Goal: Submit feedback/report problem: Submit feedback/report problem

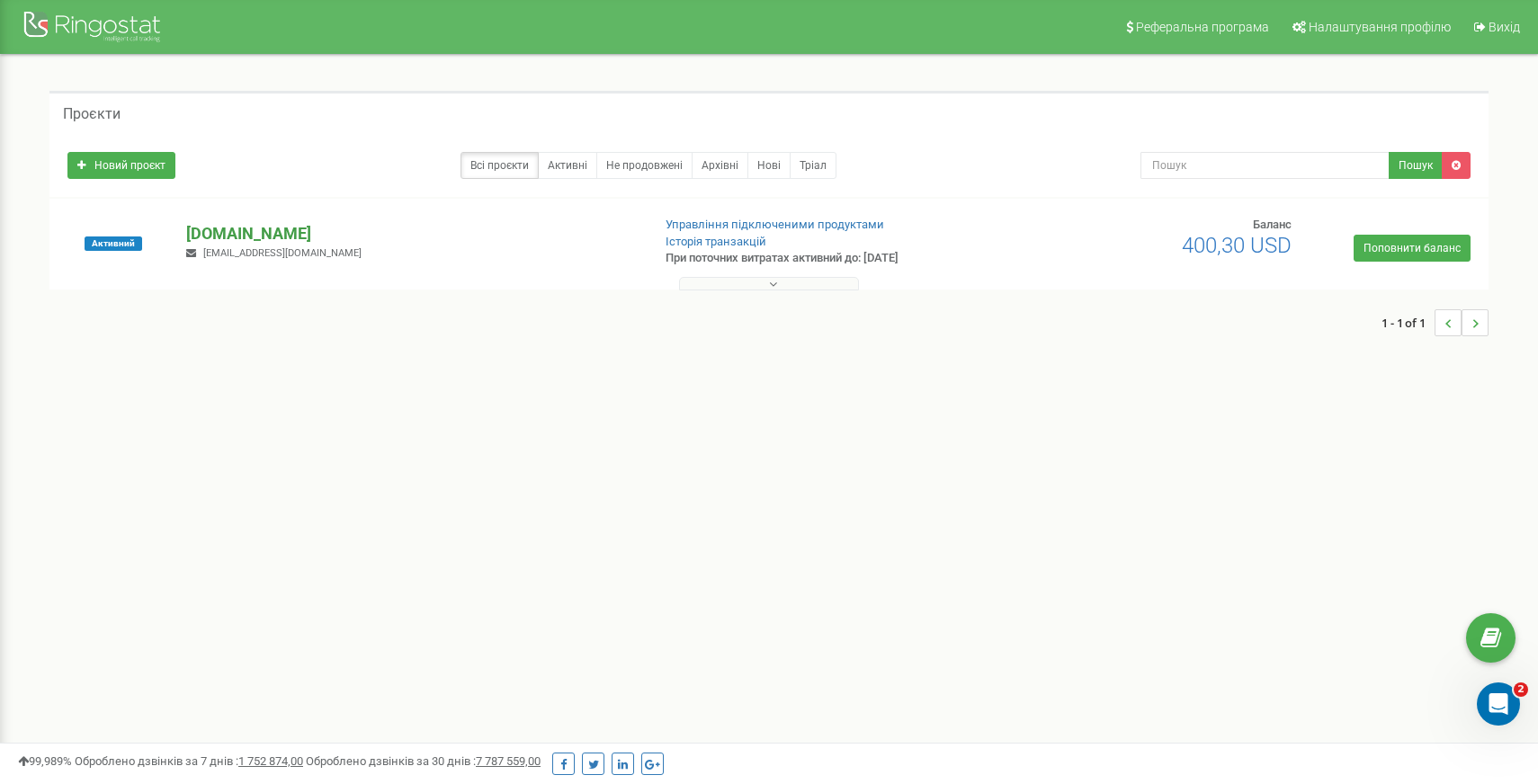
click at [244, 234] on p "[DOMAIN_NAME]" at bounding box center [411, 233] width 450 height 23
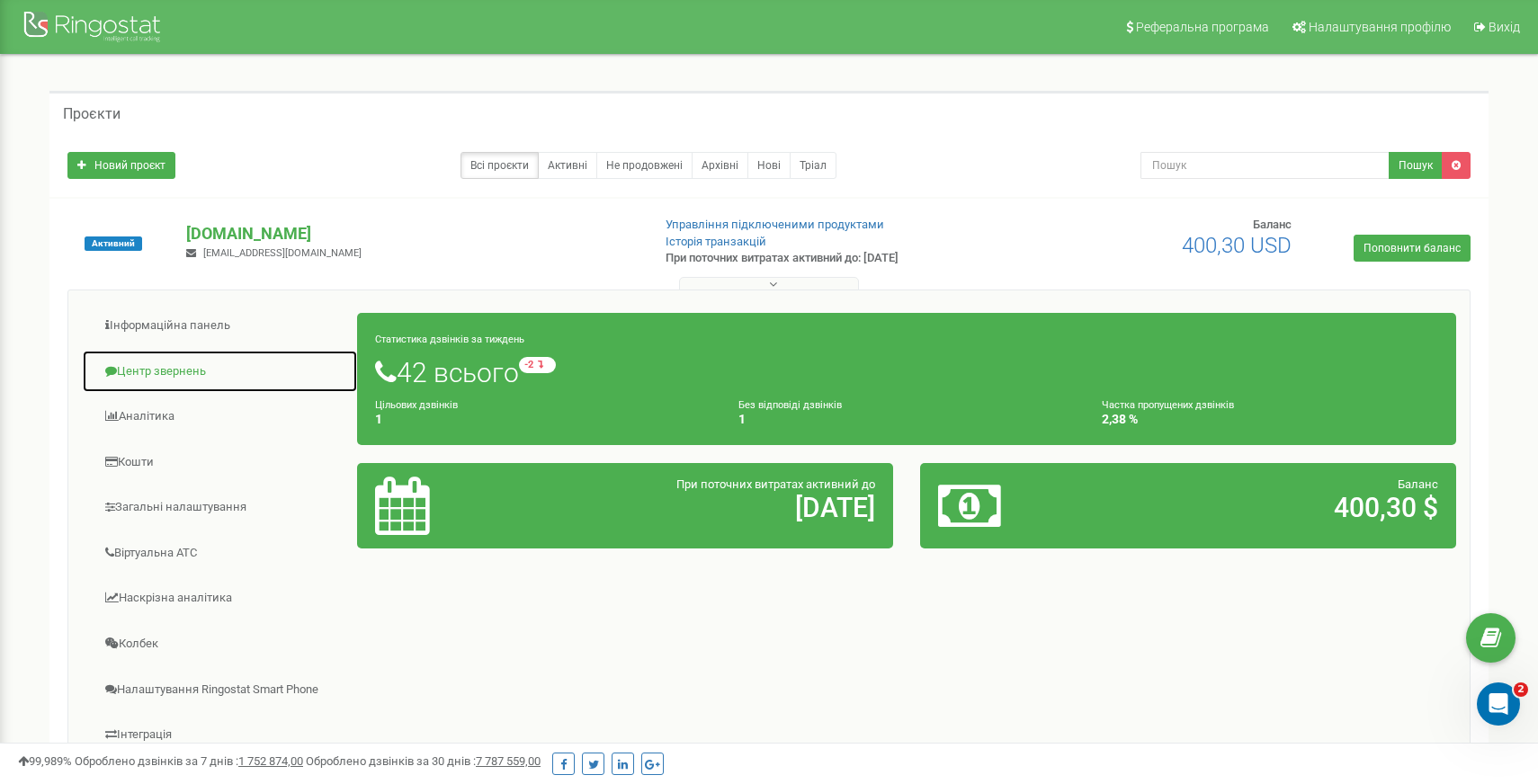
click at [174, 370] on link "Центр звернень" at bounding box center [220, 371] width 276 height 44
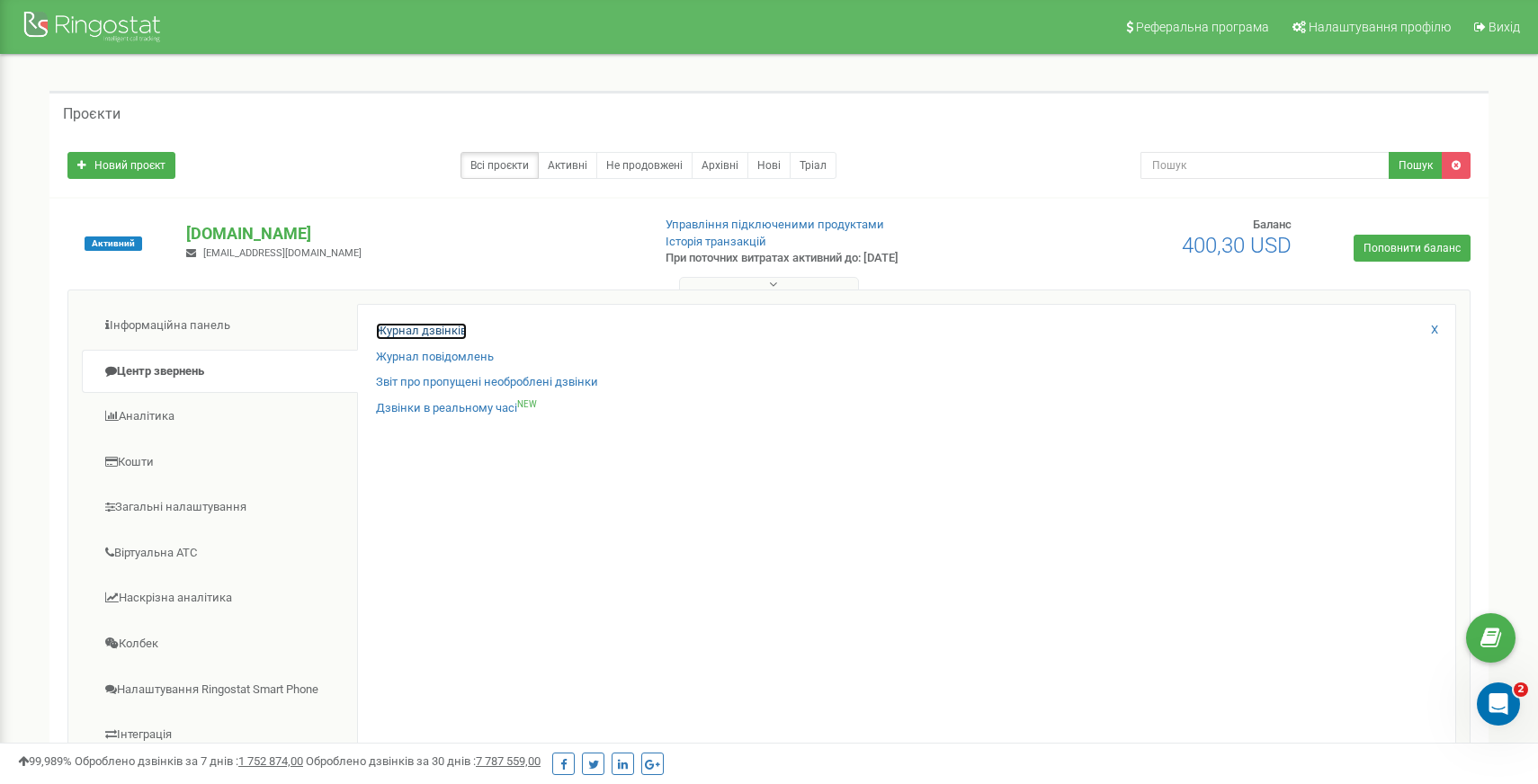
click at [431, 335] on link "Журнал дзвінків" at bounding box center [421, 331] width 90 height 17
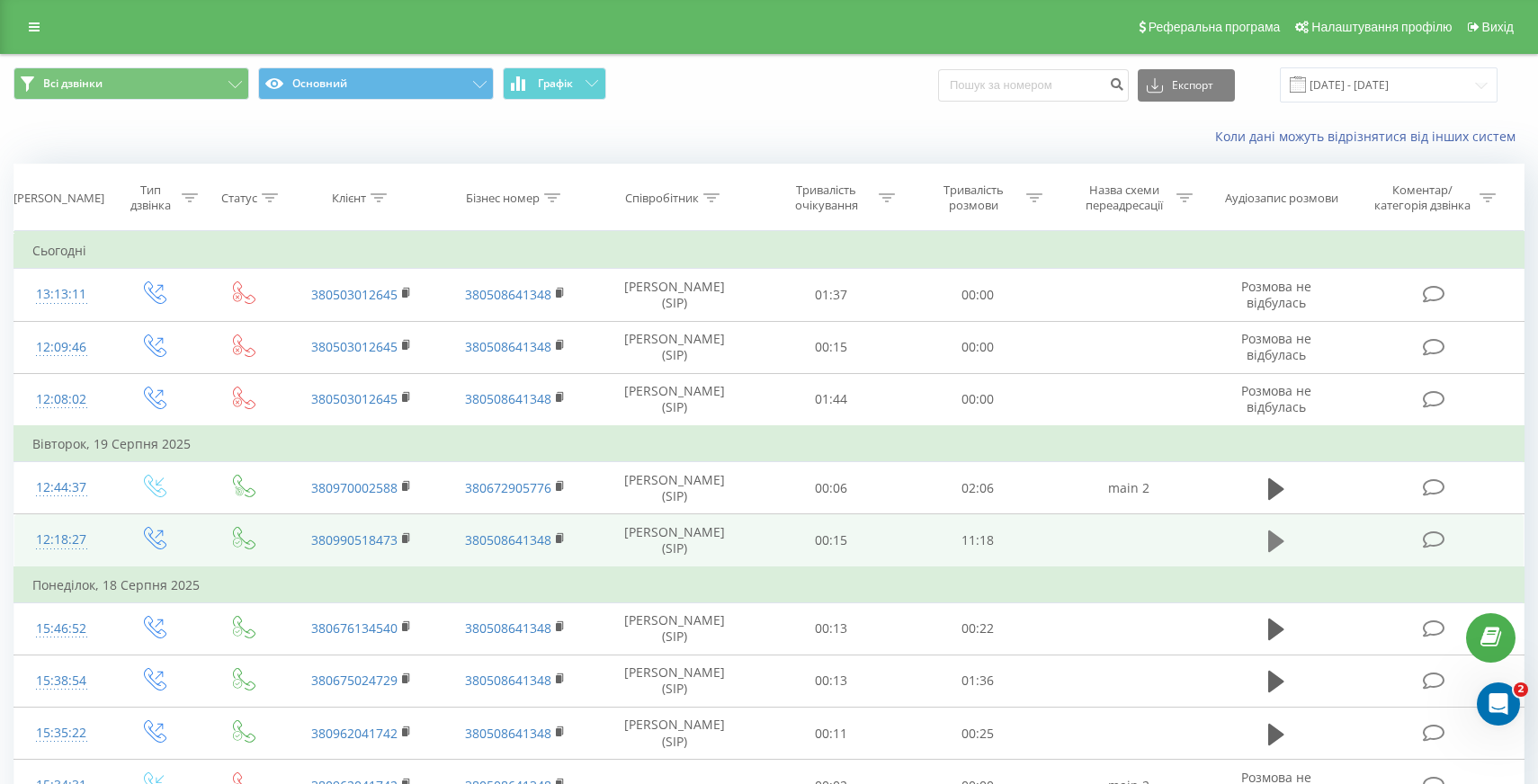
click at [1275, 547] on icon at bounding box center [1276, 541] width 16 height 25
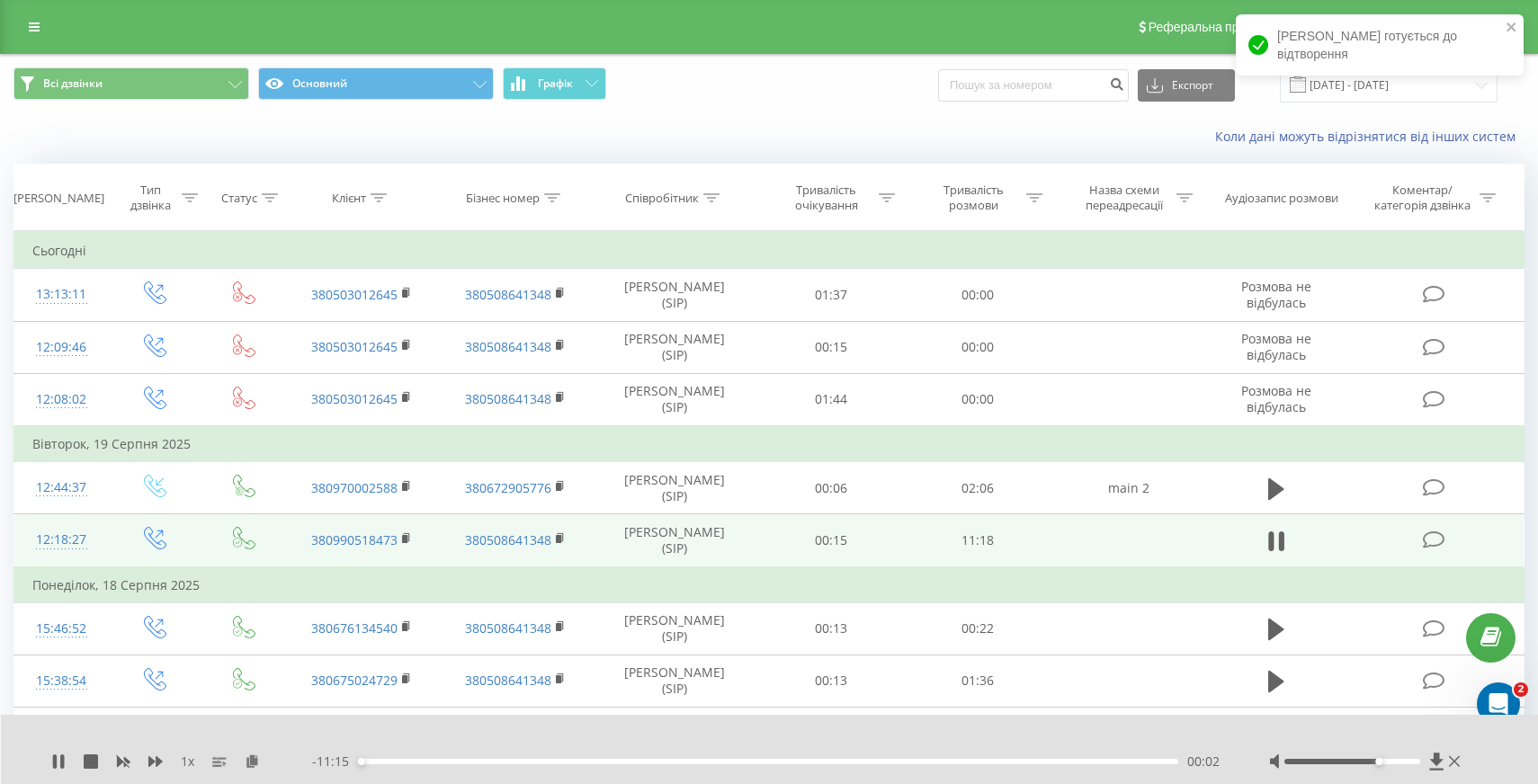
click at [1374, 763] on div at bounding box center [1352, 762] width 136 height 6
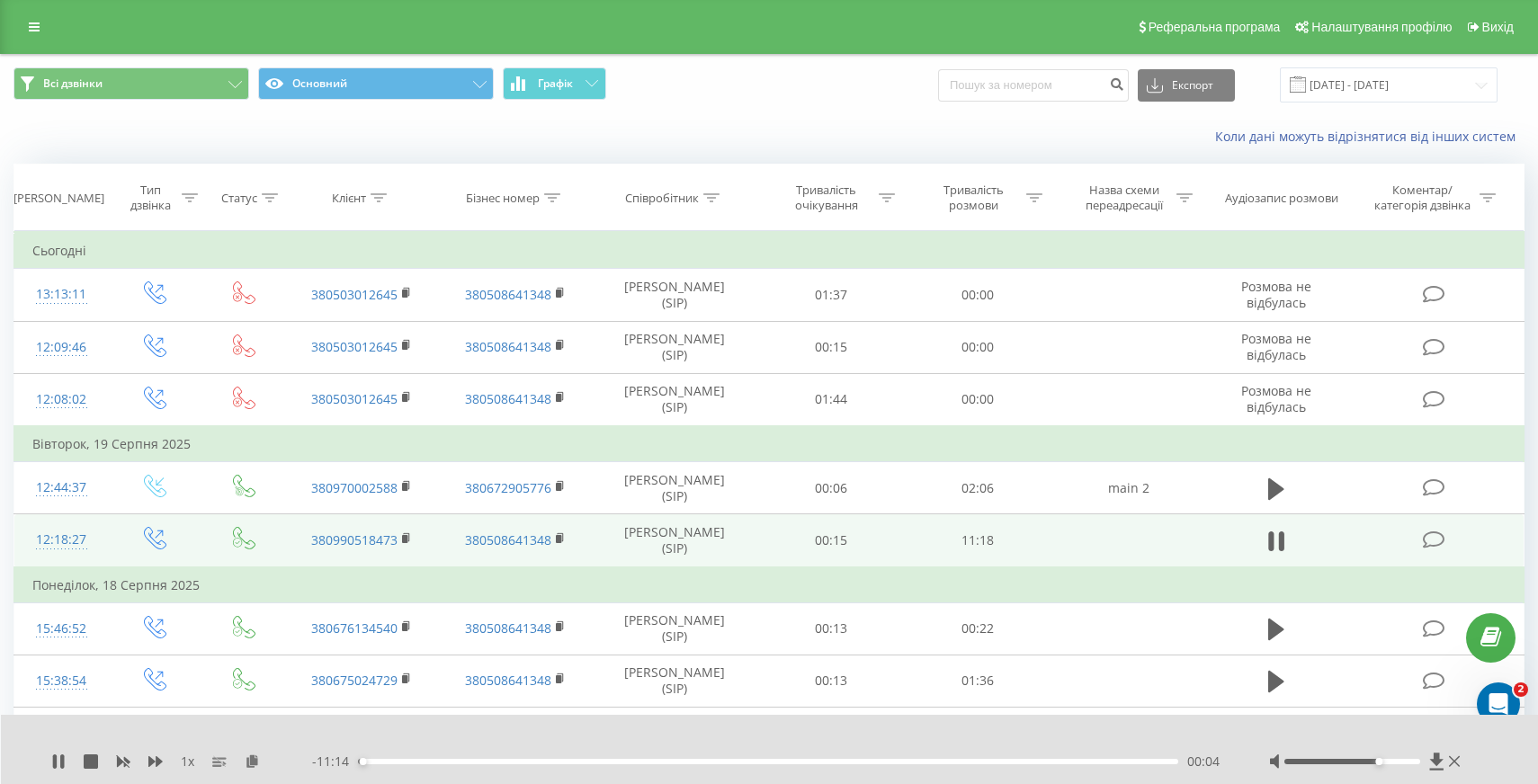
click at [492, 761] on div "00:04" at bounding box center [769, 762] width 821 height 6
click at [557, 765] on div "- 09:26 01:51 01:51" at bounding box center [769, 761] width 912 height 18
click at [592, 759] on div "01:52" at bounding box center [769, 762] width 821 height 6
click at [62, 758] on icon at bounding box center [62, 761] width 4 height 14
click at [1498, 697] on icon "Відкрити програму для спілкування Intercom" at bounding box center [1496, 702] width 30 height 30
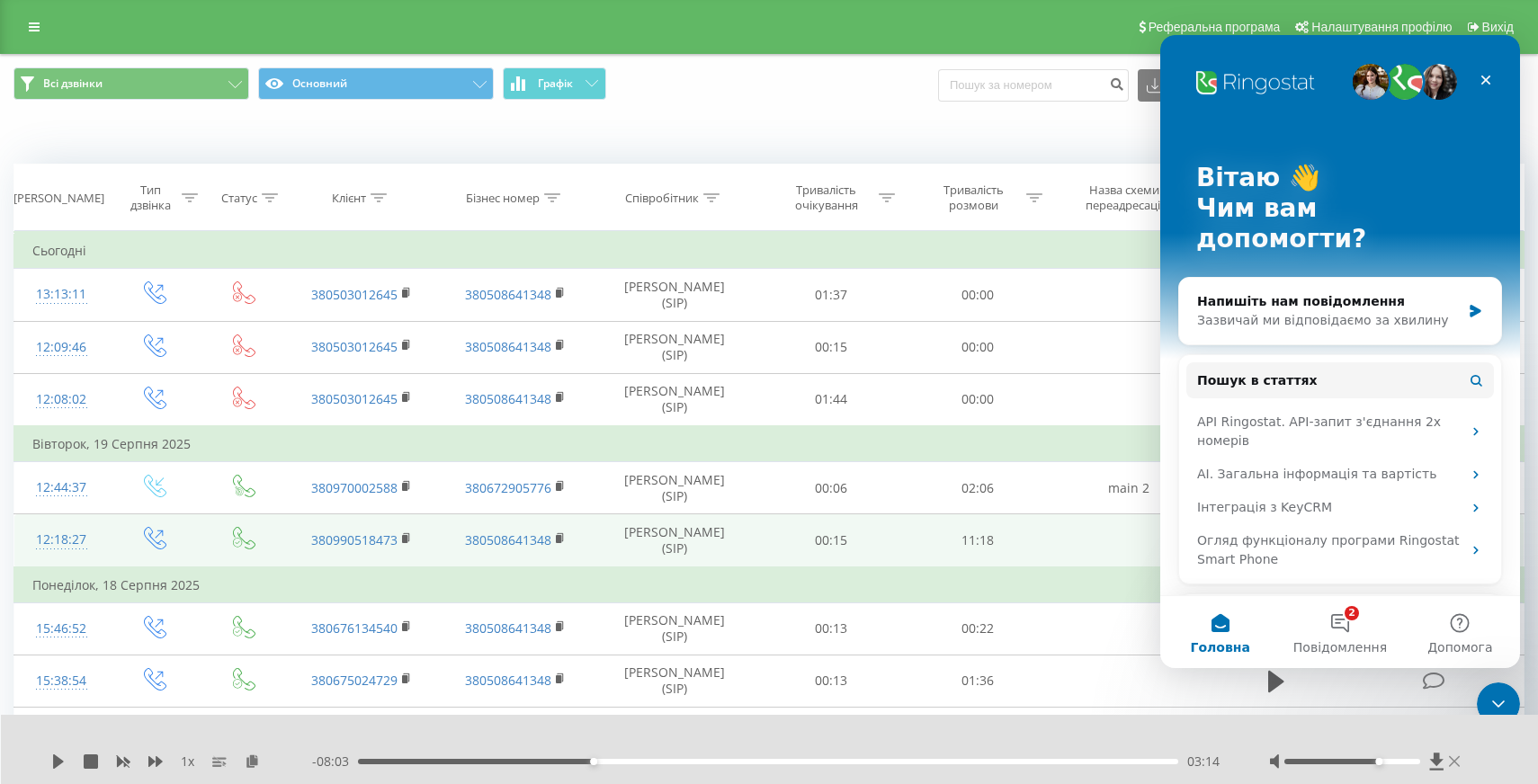
click at [1456, 761] on icon at bounding box center [1455, 761] width 11 height 14
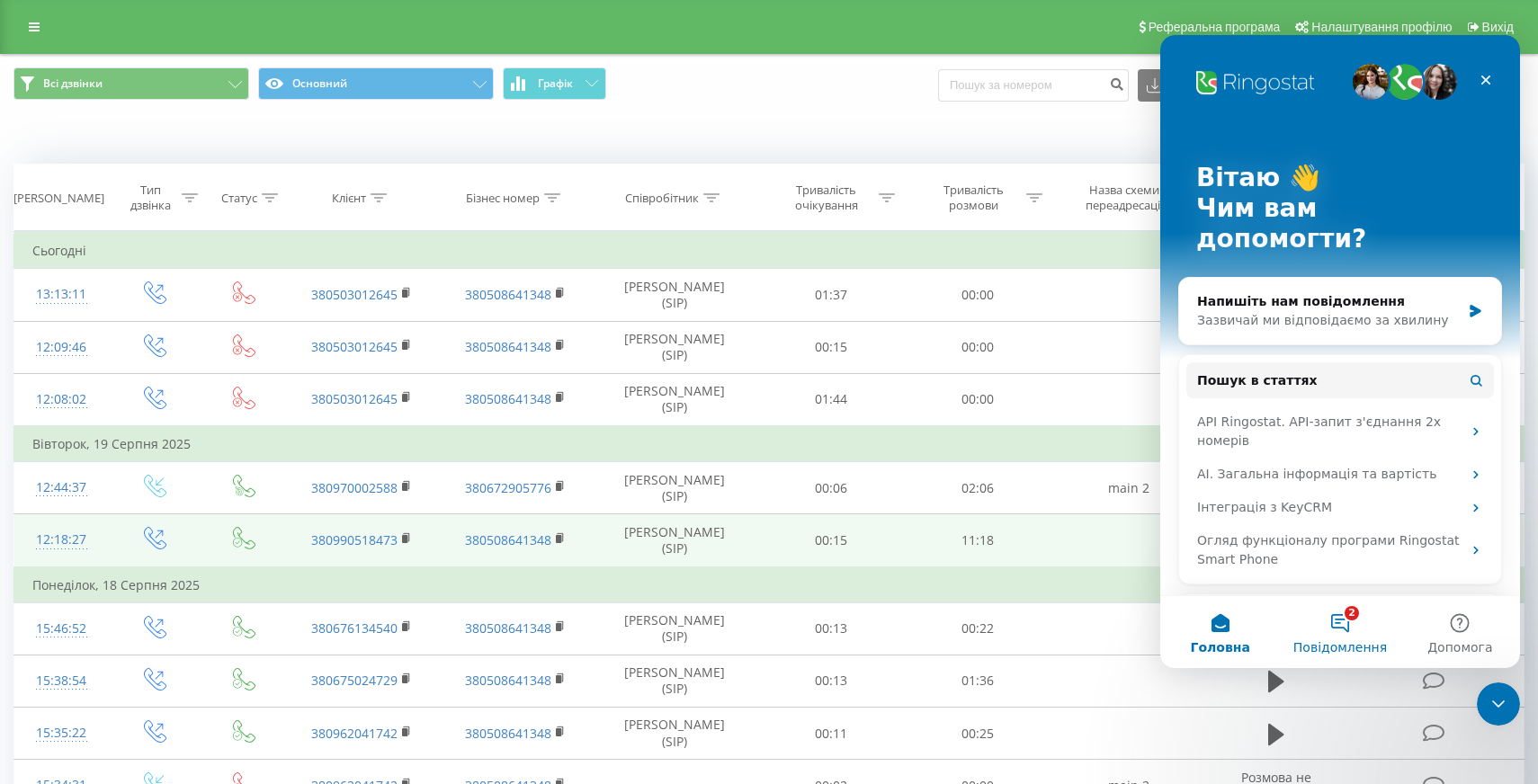
click at [1345, 638] on button "2 Повідомлення" at bounding box center [1339, 631] width 119 height 72
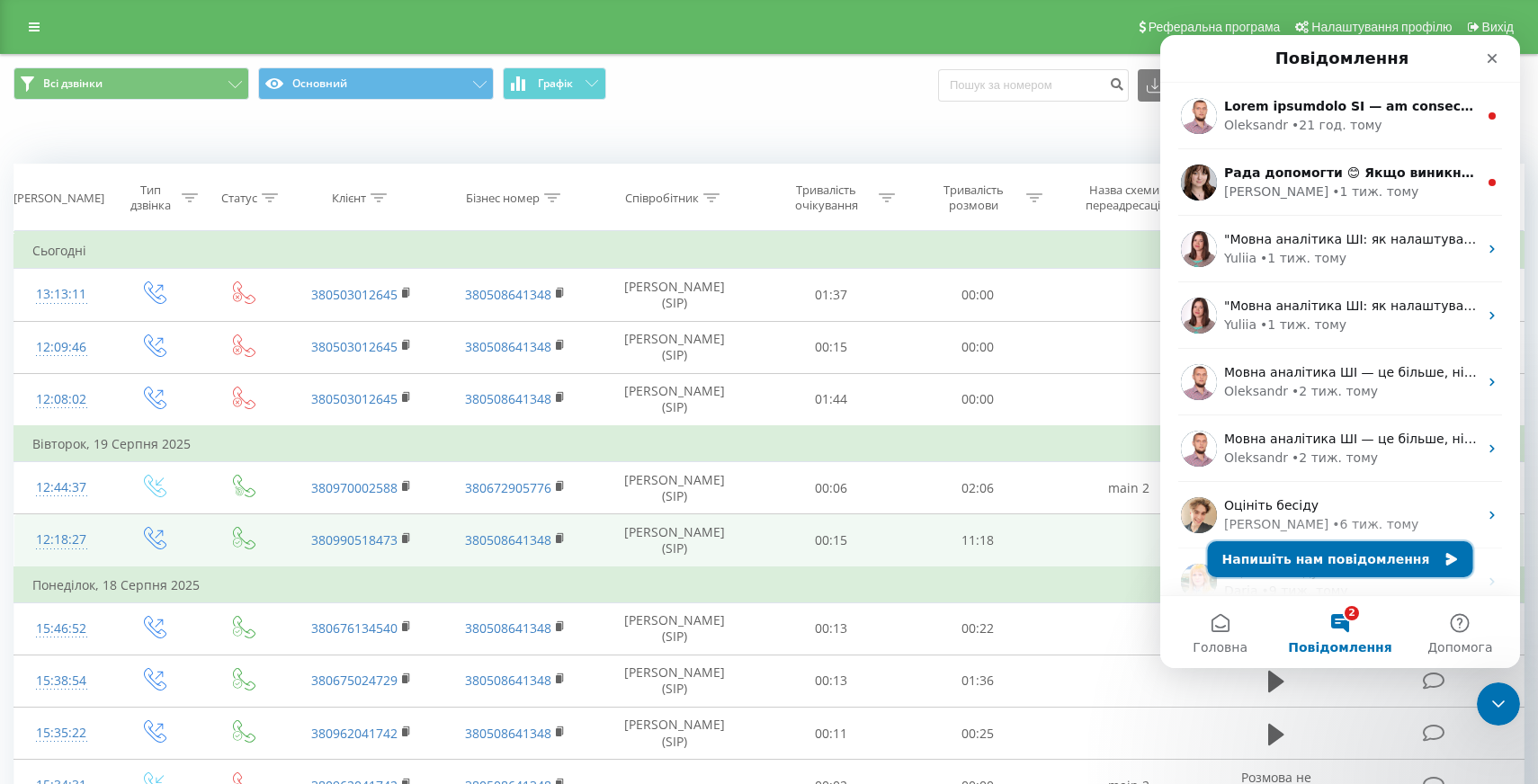
click at [1292, 554] on button "Напишіть нам повідомлення" at bounding box center [1340, 559] width 266 height 36
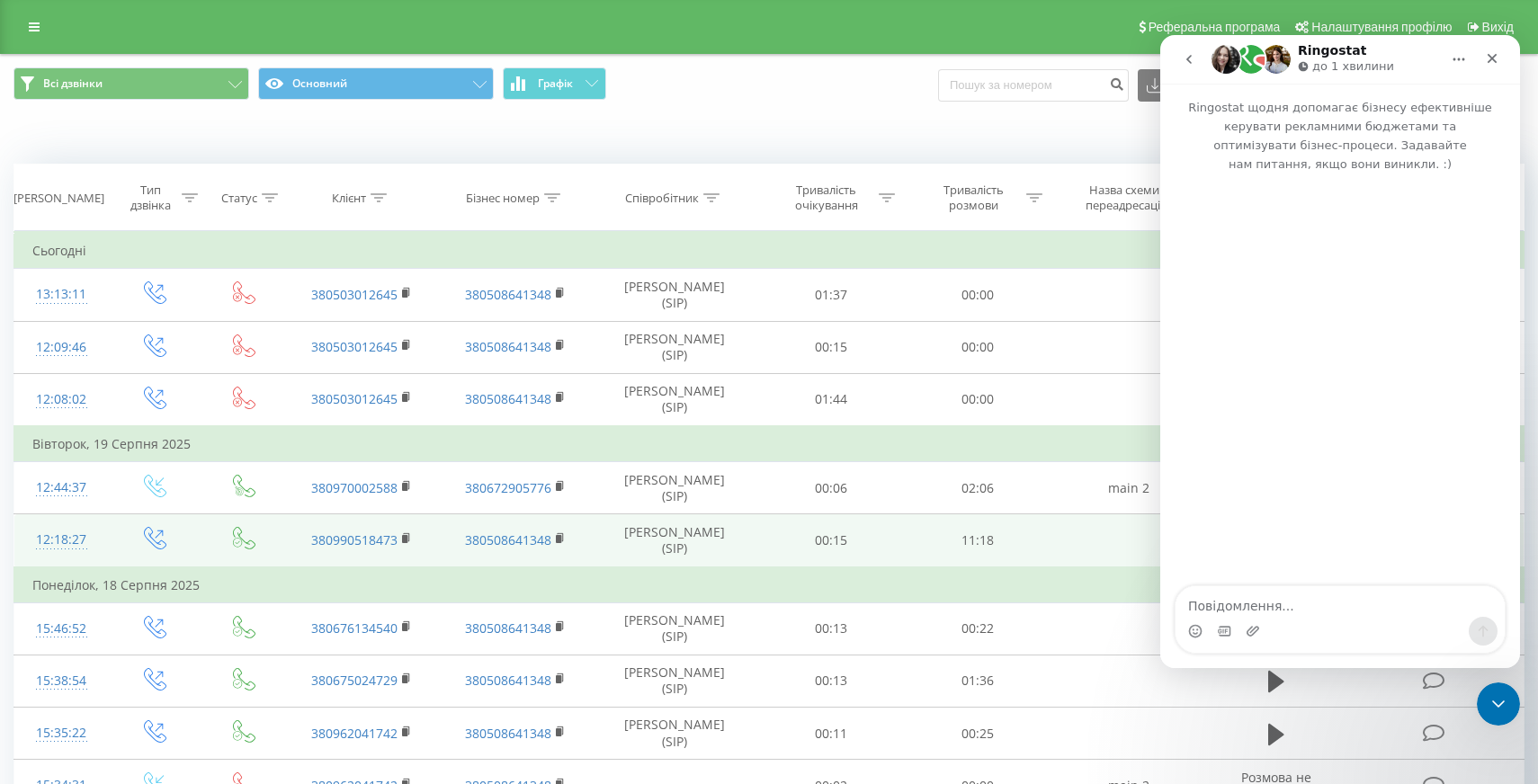
click at [1239, 599] on textarea "Повідомлення..." at bounding box center [1340, 601] width 329 height 31
type textarea "L"
type textarea "l"
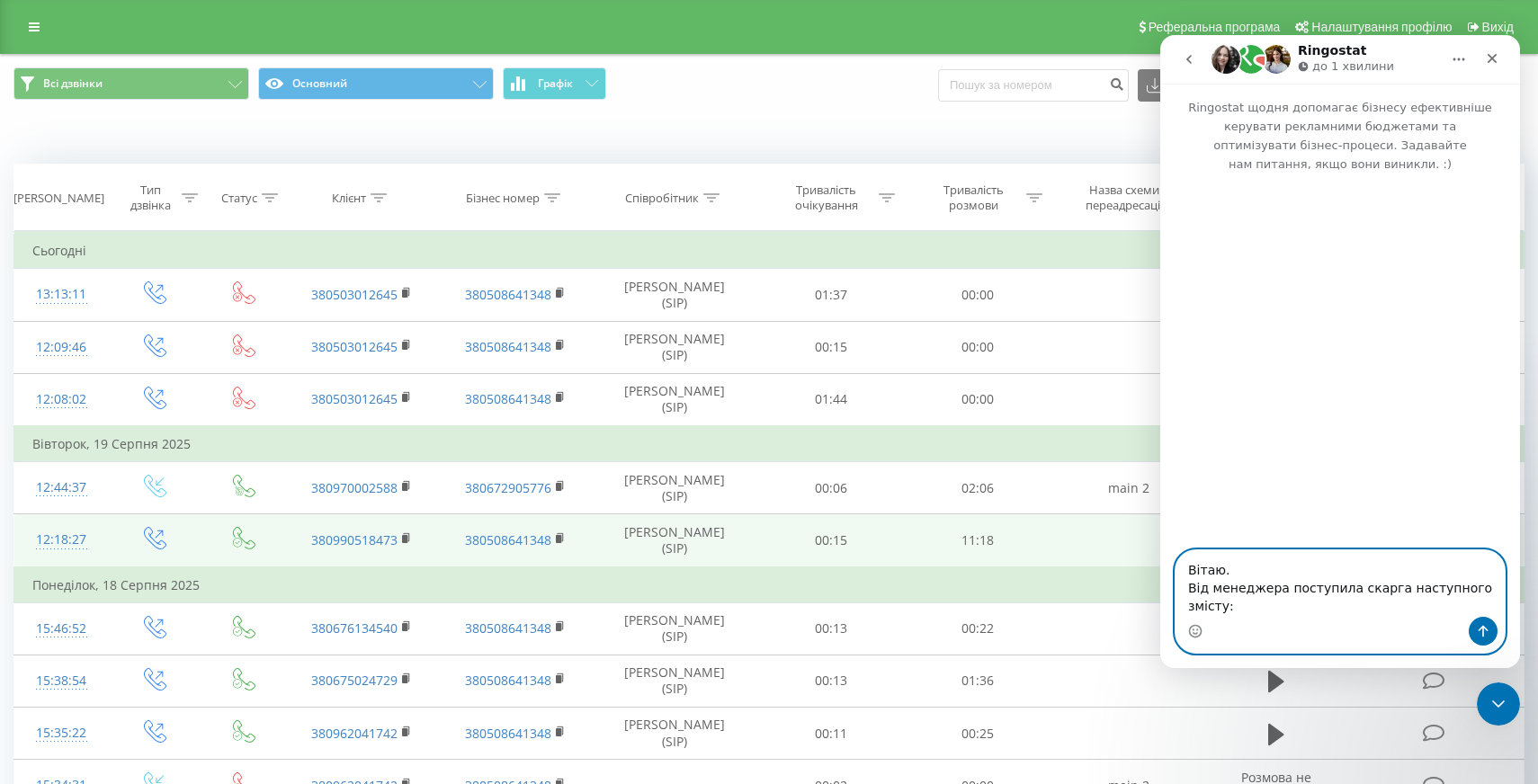
paste textarea "В останні дні якось дивно працює Рінгостат: при виклику з ПК він кілька разів п…"
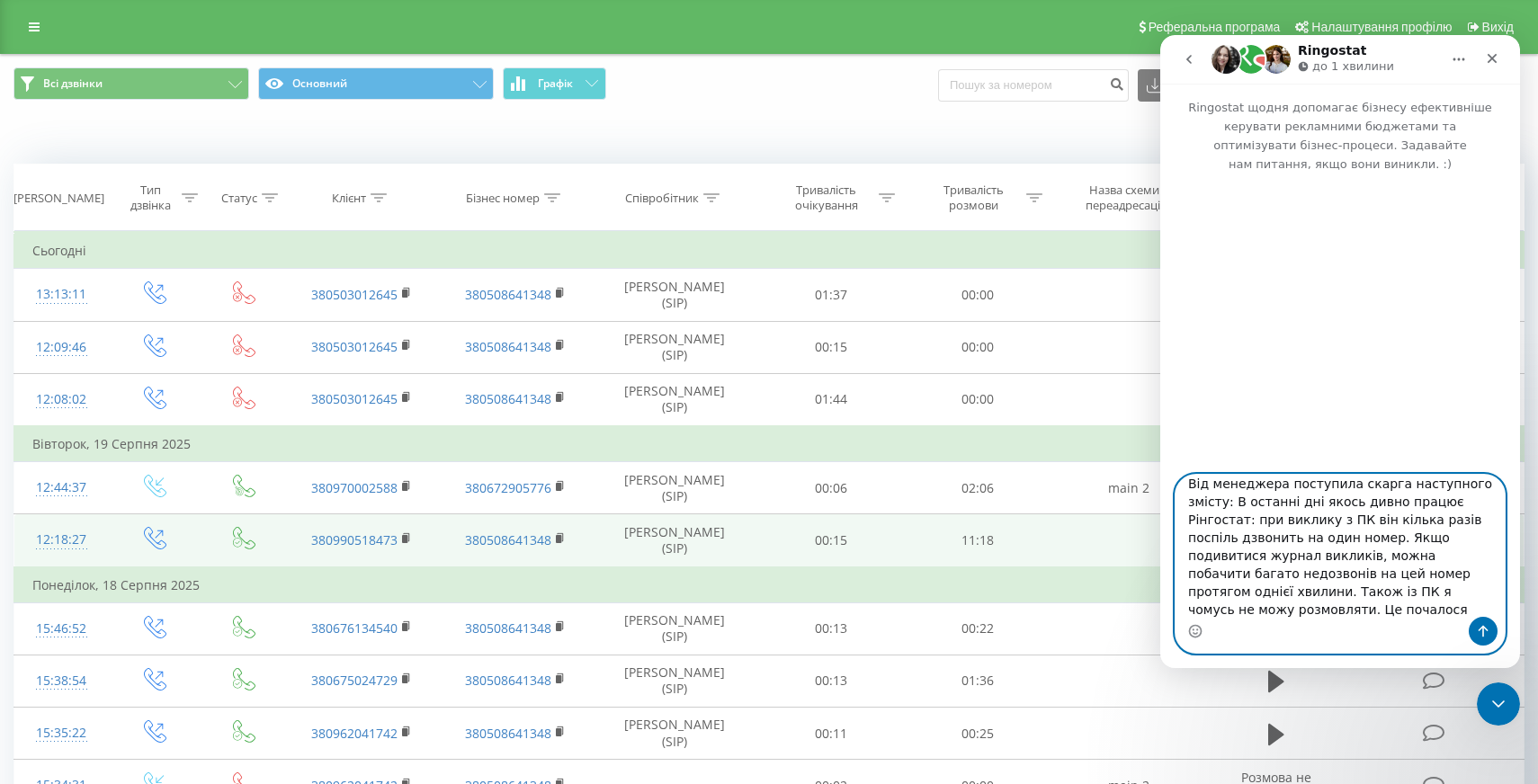
scroll to position [27, 0]
click at [1238, 502] on textarea "Вітаю. Від менеджера поступила скарга наступного змісту: В останні дні якось ди…" at bounding box center [1340, 545] width 329 height 142
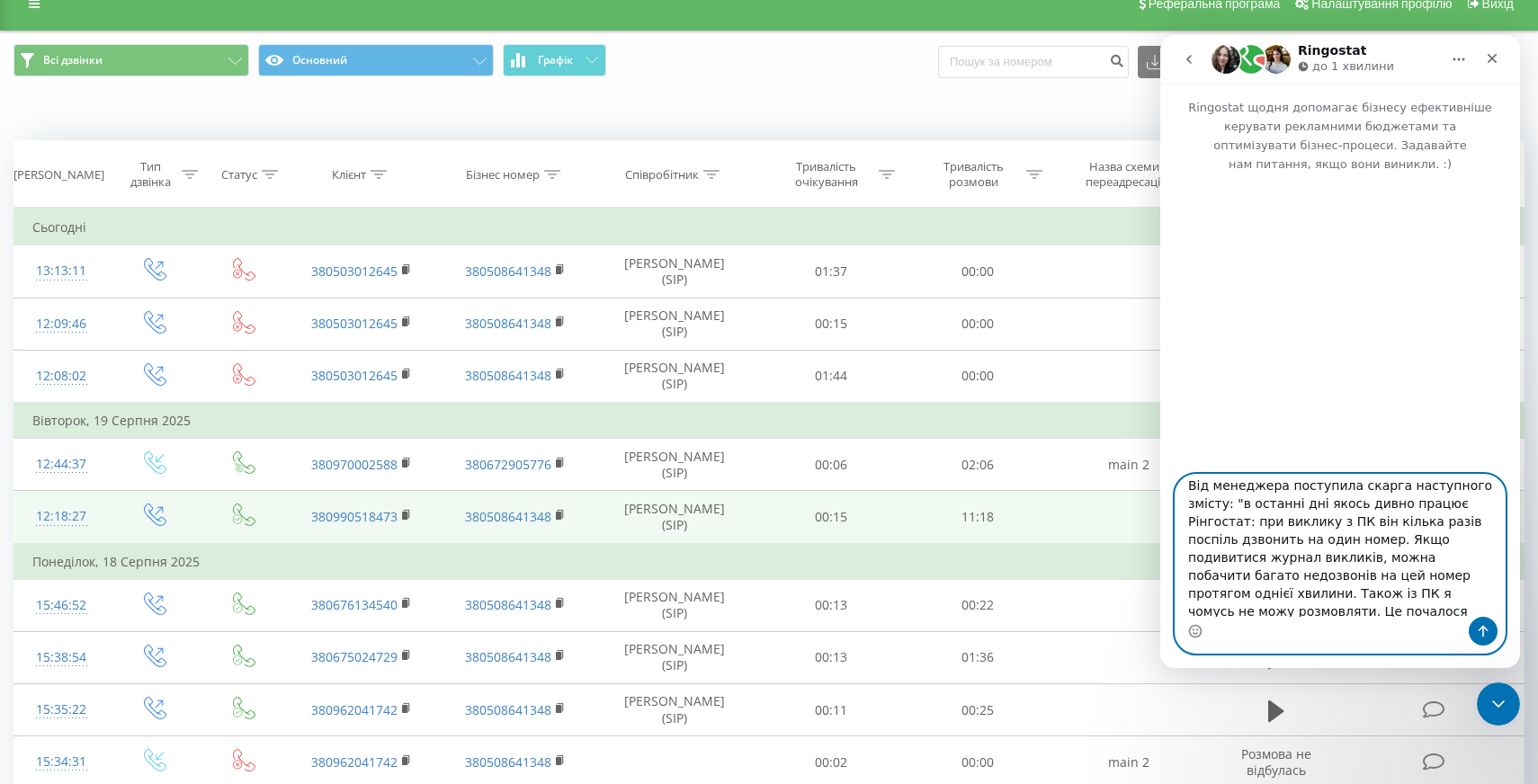
scroll to position [28, 0]
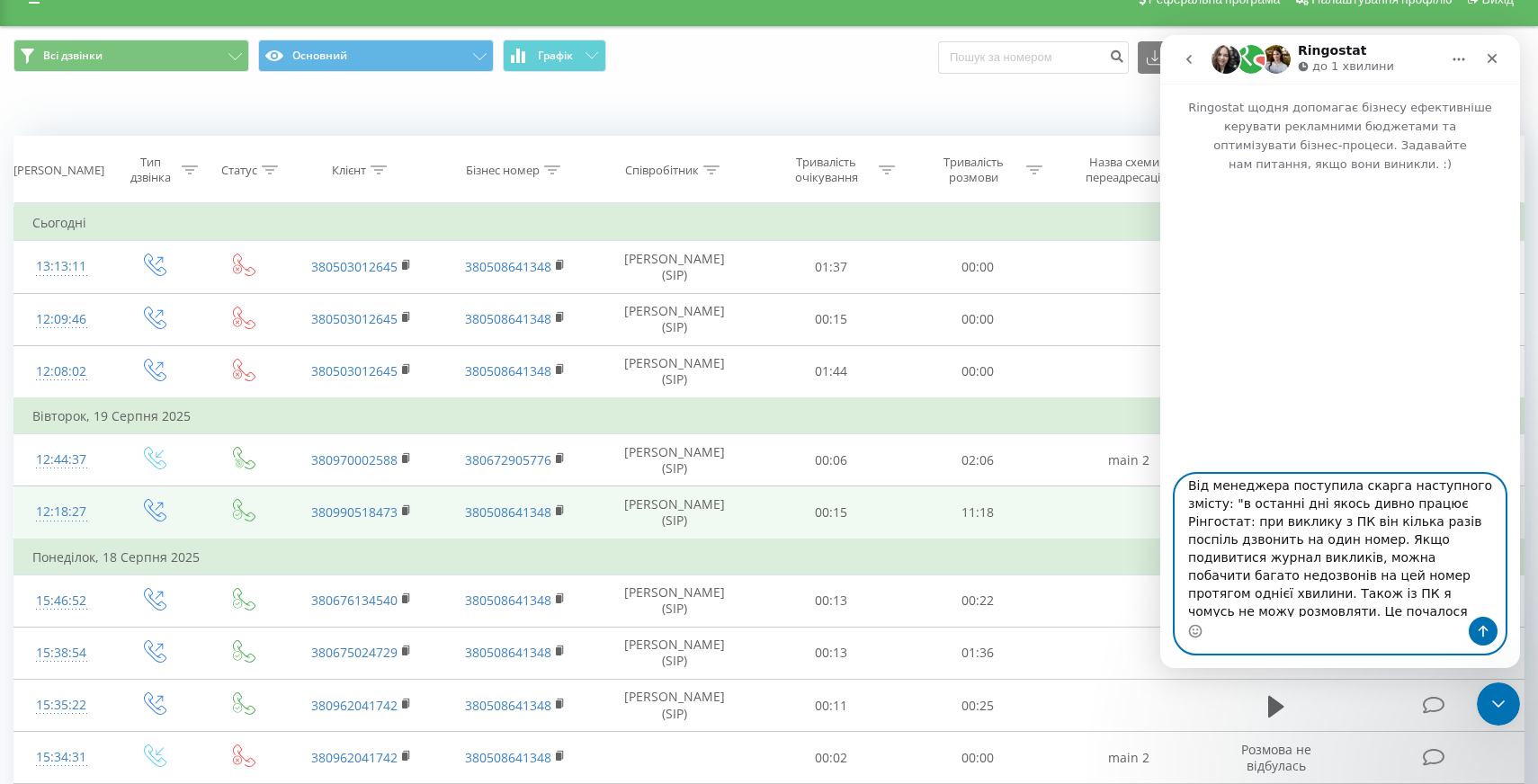
click at [1449, 608] on textarea "Вітаю. Від менеджера поступила скарга наступного змісту: "в останні дні якось д…" at bounding box center [1340, 545] width 329 height 142
click at [1448, 607] on textarea "Вітаю. Від менеджера поступила скарга наступного змісту: "в останні дні якось д…" at bounding box center [1340, 545] width 329 height 142
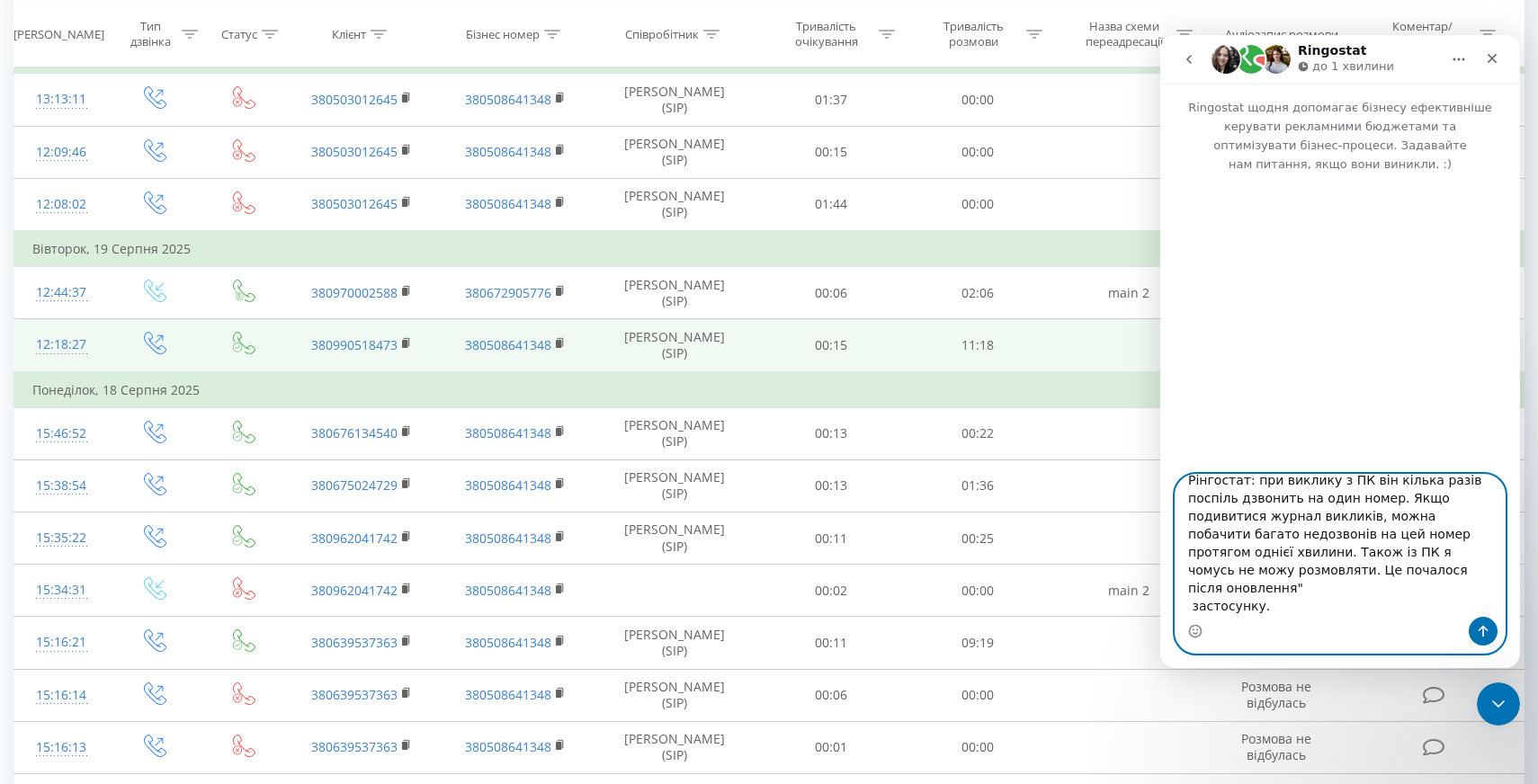
scroll to position [50, 0]
click at [1471, 587] on textarea "Вітаю. Від менеджера поступила скарга наступного змісту: "в останні дні якось д…" at bounding box center [1340, 545] width 329 height 142
click at [1284, 601] on textarea "Вітаю. Від менеджера поступила скарга наступного змісту: "в останні дні якось д…" at bounding box center [1340, 545] width 329 height 142
click at [1195, 606] on textarea "Вітаю. Від менеджера поступила скарга наступного змісту: "в останні дні якось д…" at bounding box center [1340, 545] width 329 height 142
click at [1274, 607] on textarea "Вітаю. Від менеджера поступила скарга наступного змісту: "в останні дні якось д…" at bounding box center [1340, 545] width 329 height 142
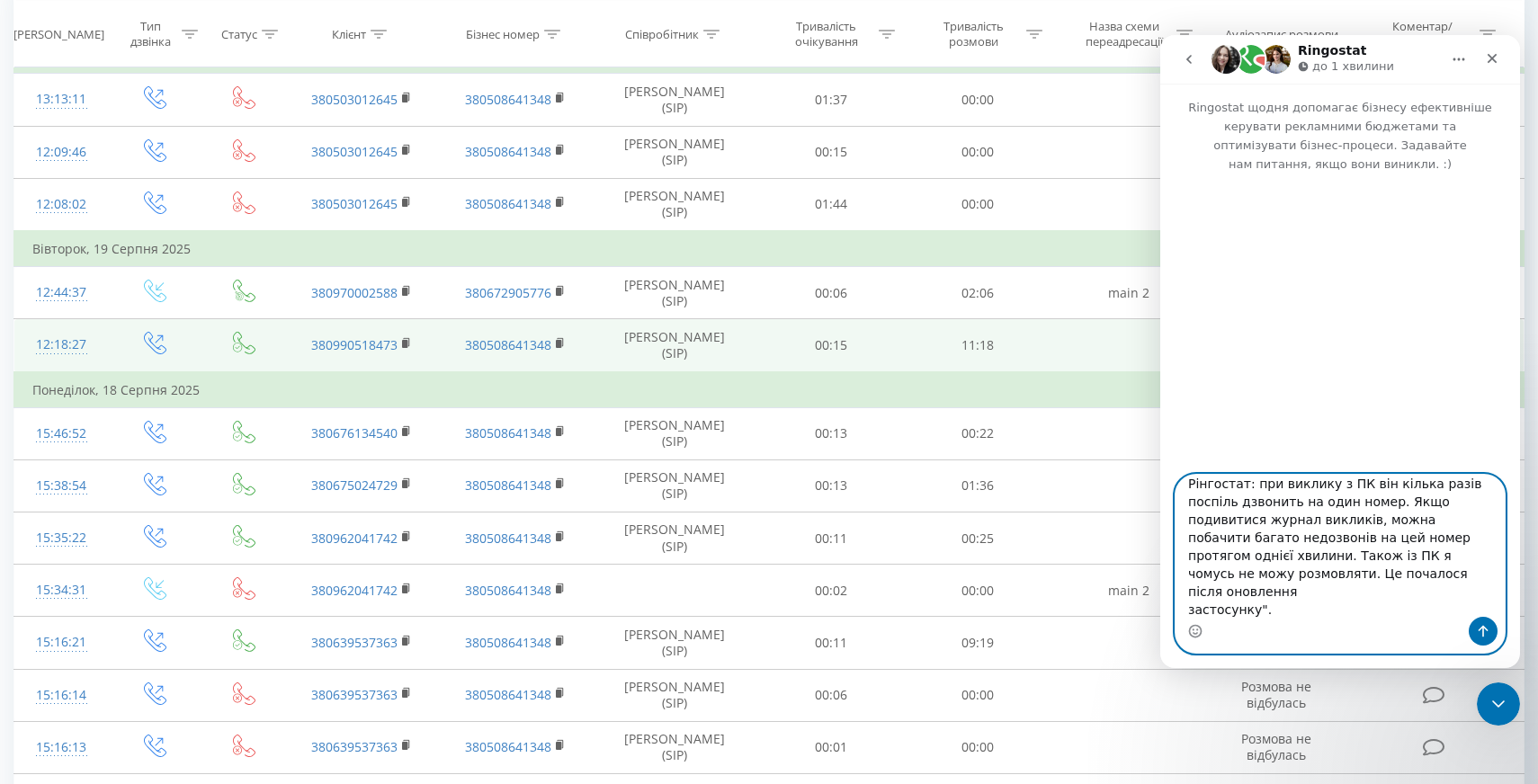
scroll to position [83, 0]
type textarea "Вітаю. Від менеджера поступила скарга наступного змісту: "в останні дні якось д…"
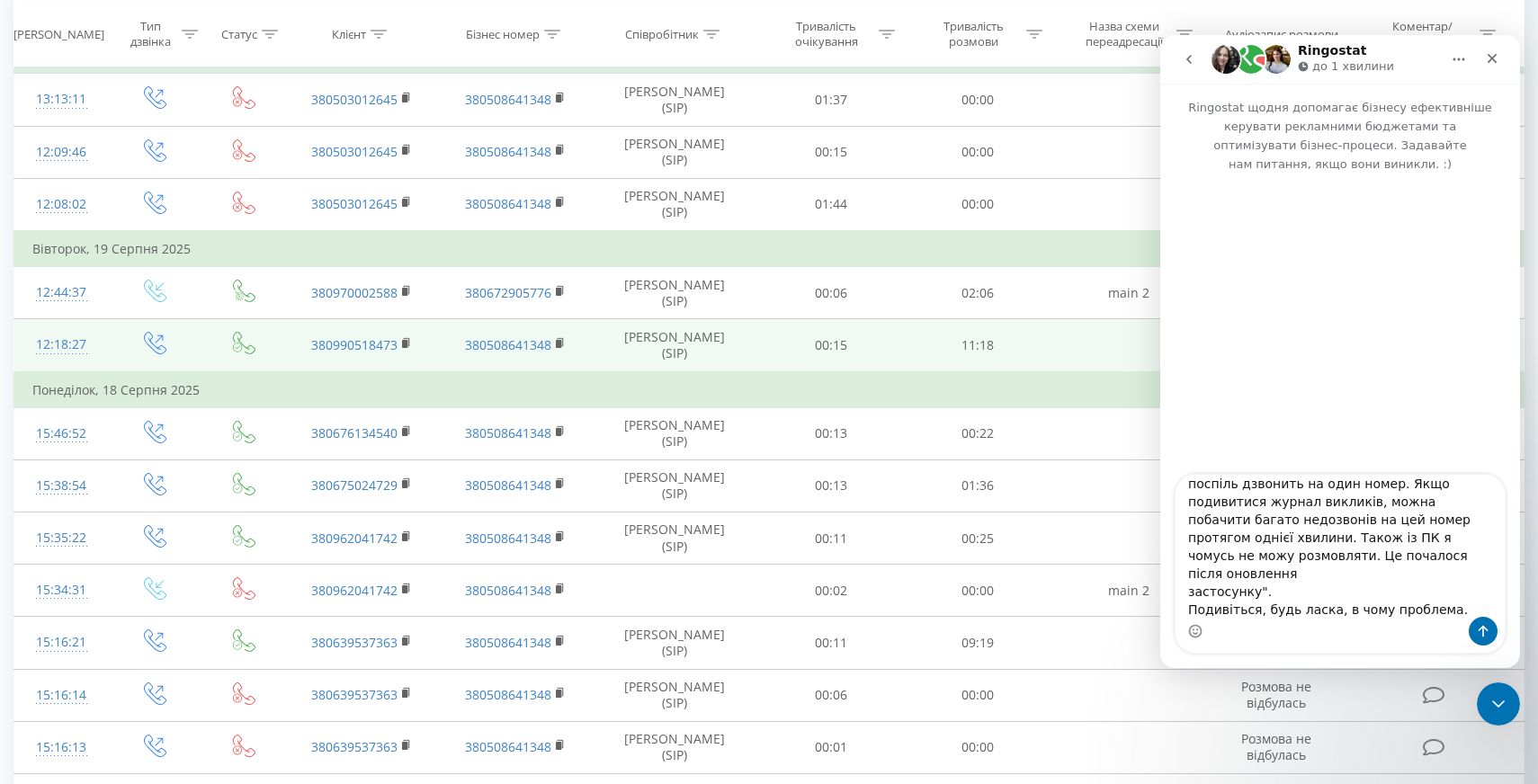
click at [1228, 622] on div "Месенджер Intercom" at bounding box center [1340, 631] width 329 height 29
click at [1234, 642] on div "Месенджер Intercom" at bounding box center [1340, 631] width 329 height 29
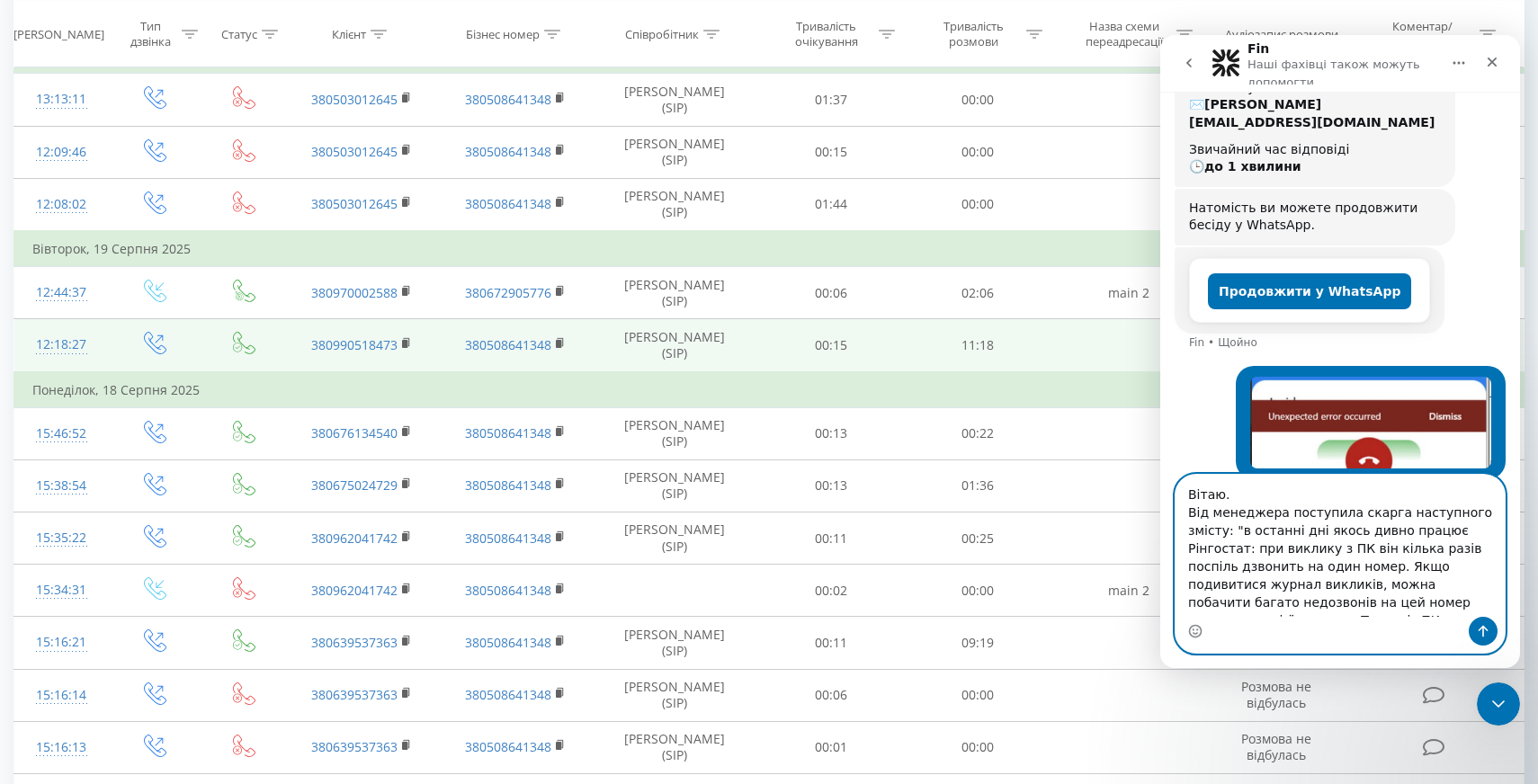
scroll to position [392, 0]
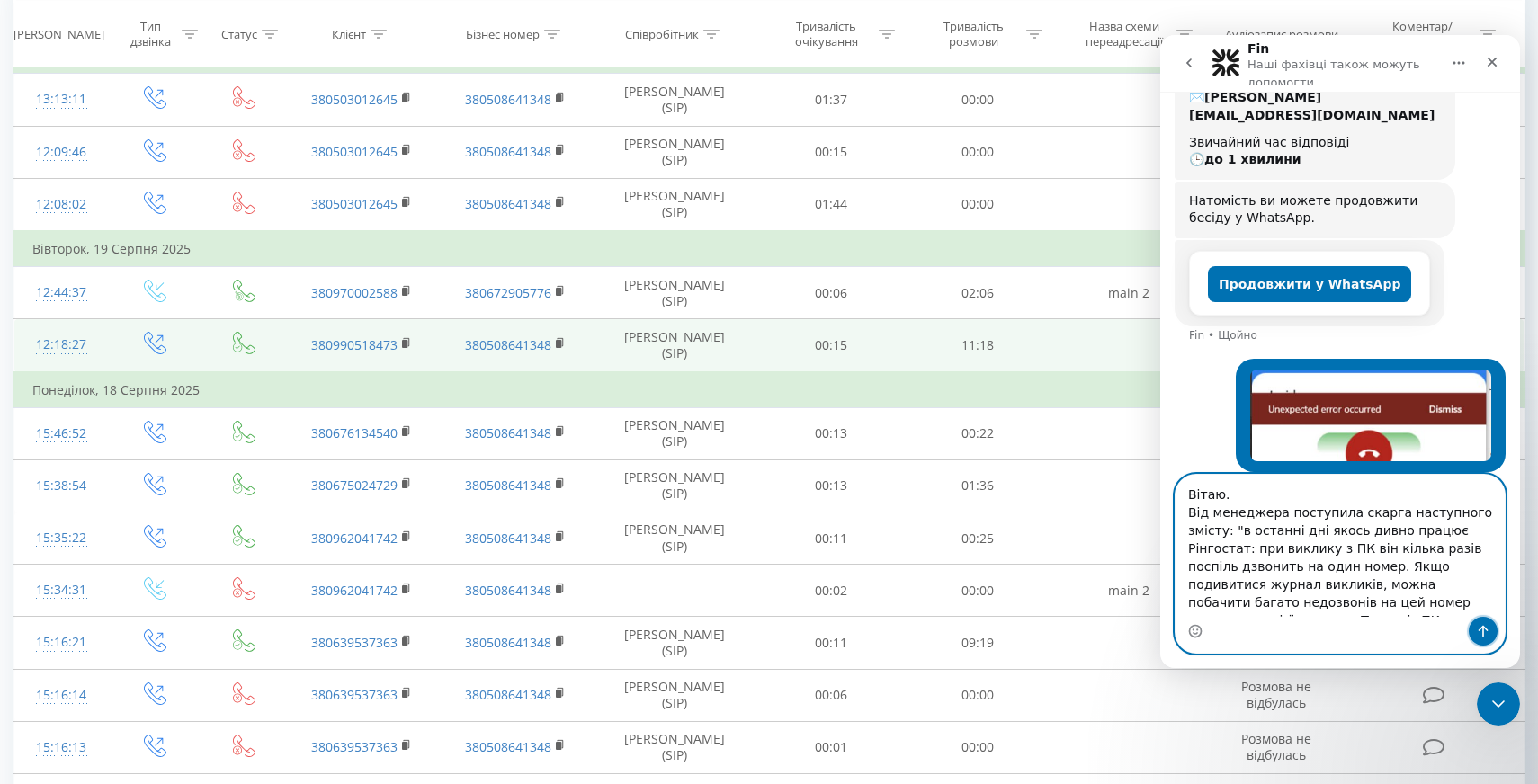
click at [1486, 638] on icon "Надіслати повідомлення…" at bounding box center [1483, 630] width 14 height 14
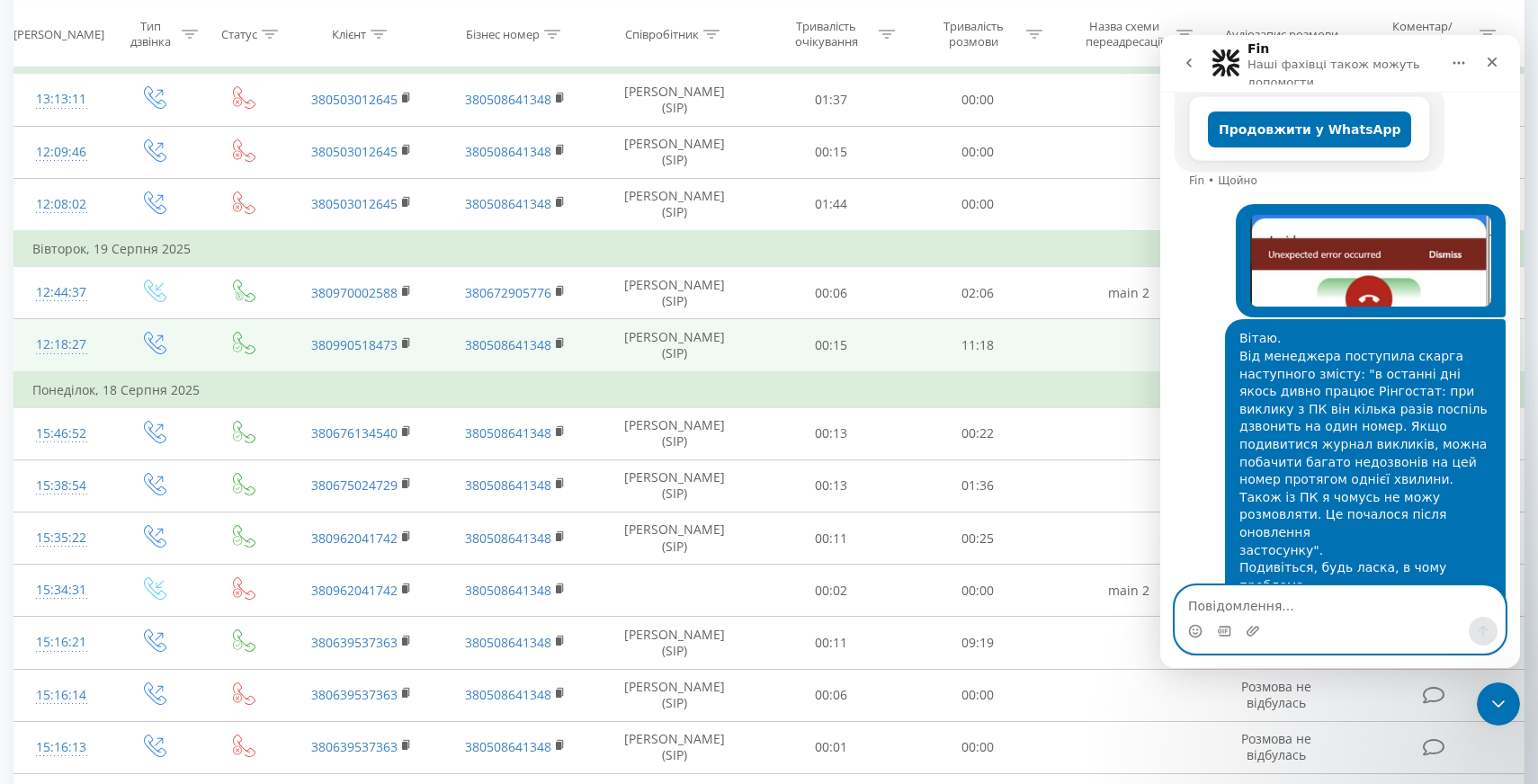
scroll to position [567, 0]
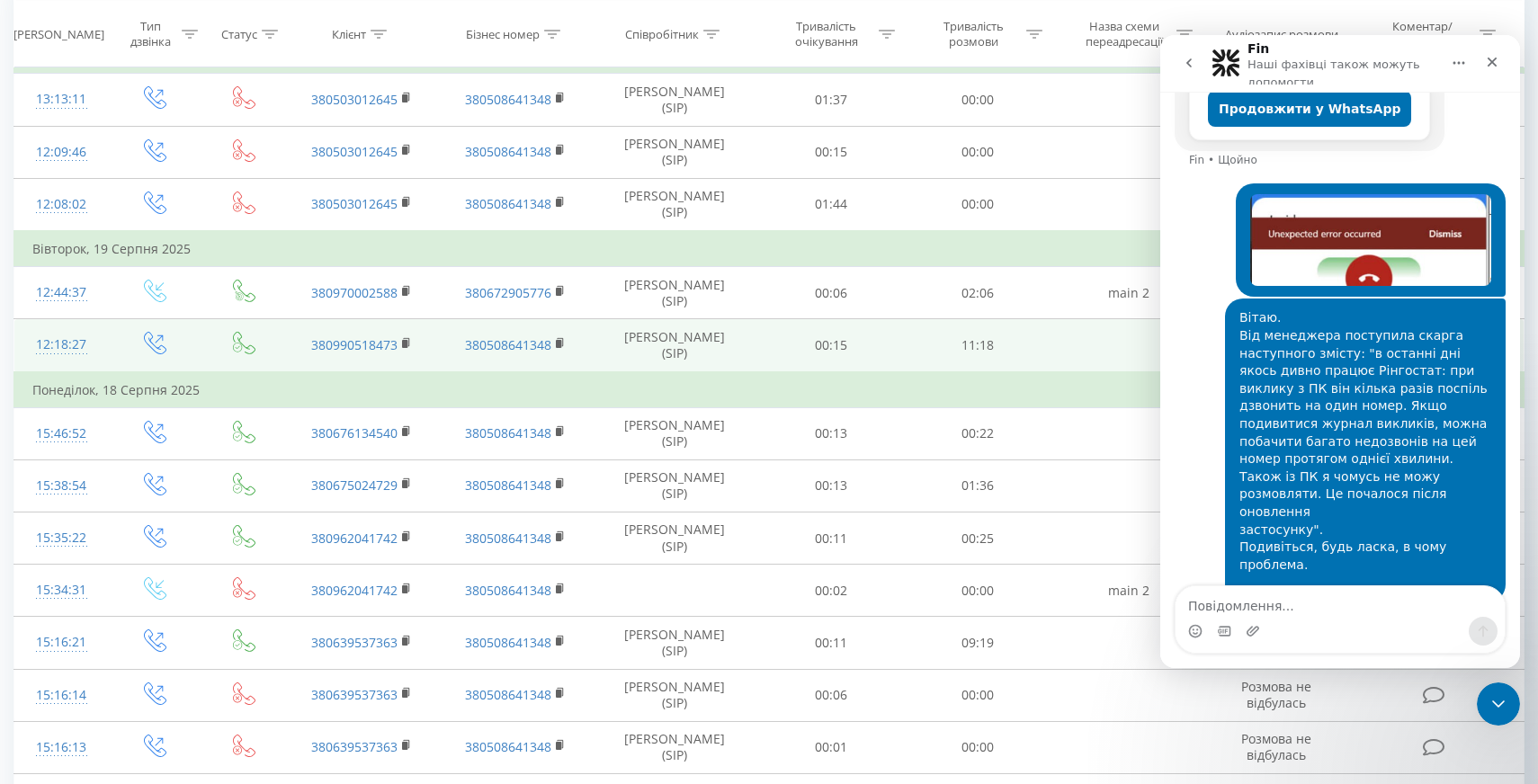
click at [1187, 63] on icon "go back" at bounding box center [1189, 63] width 6 height 9
